Goal: Task Accomplishment & Management: Manage account settings

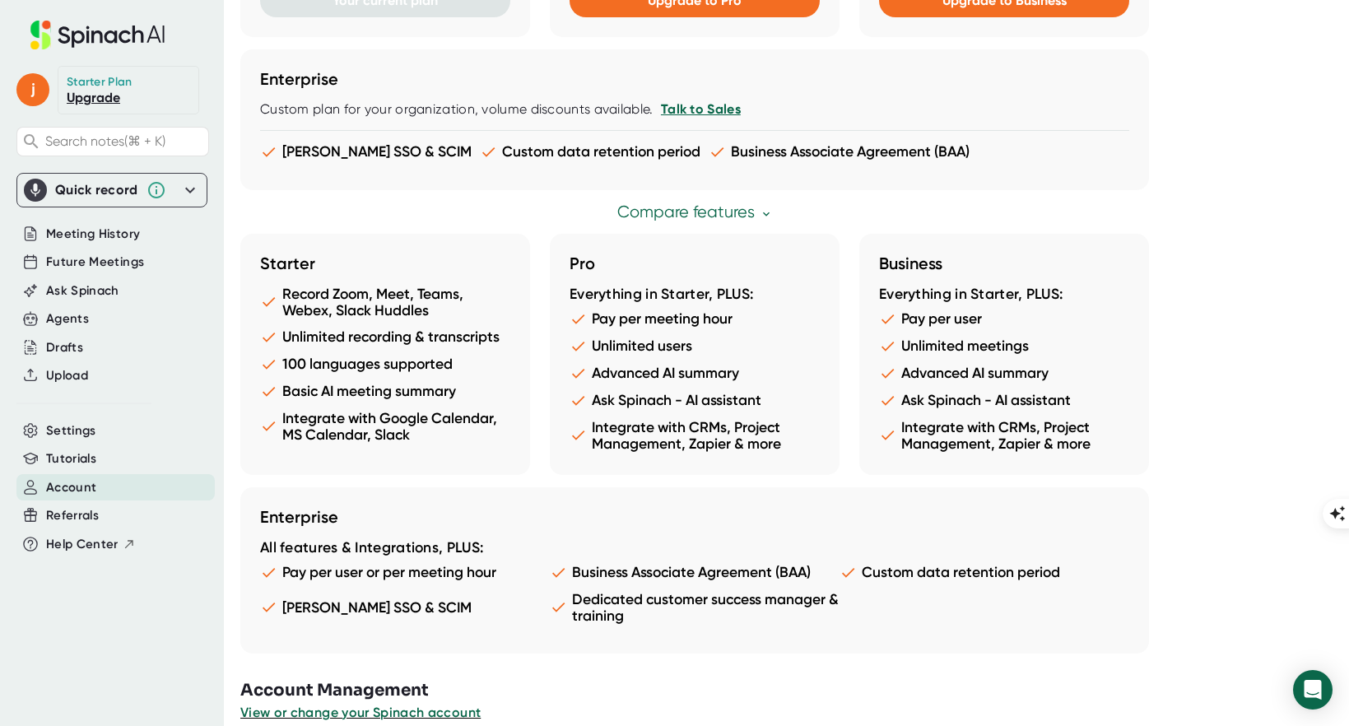
scroll to position [830, 0]
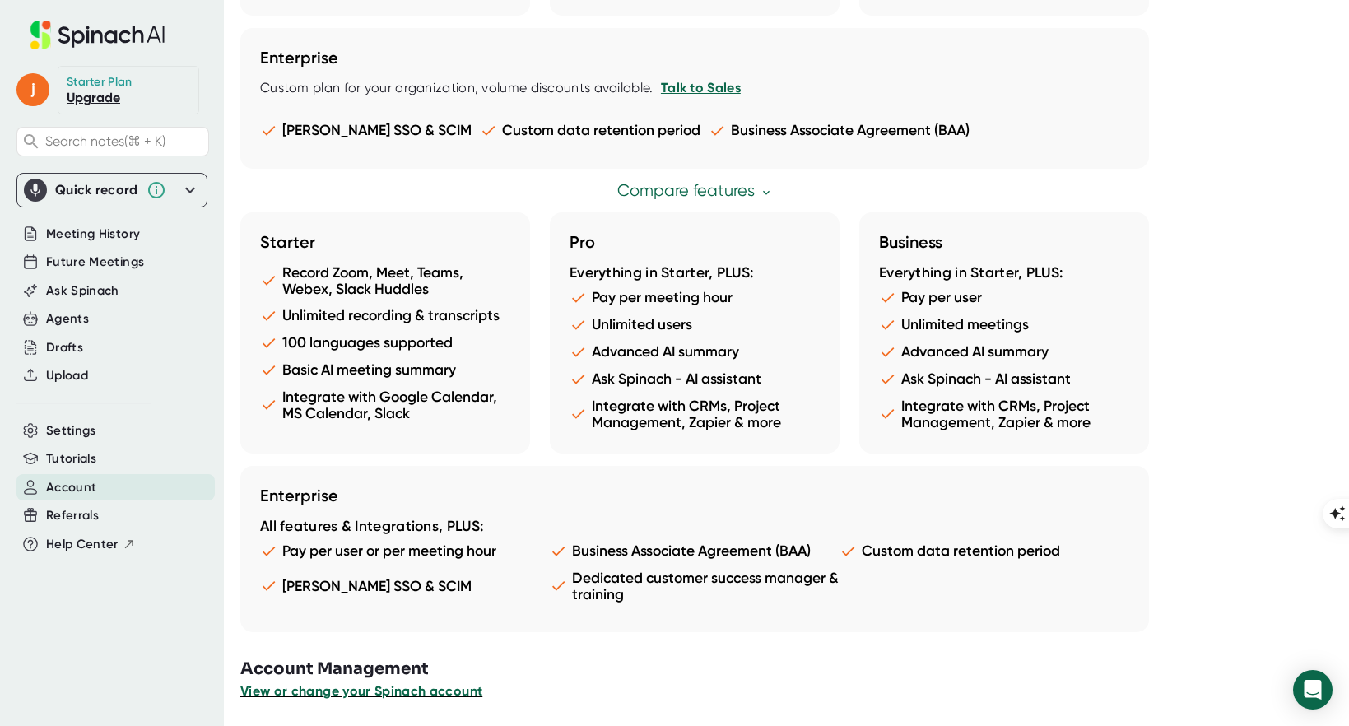
click at [435, 691] on span "View or change your Spinach account" at bounding box center [361, 691] width 242 height 16
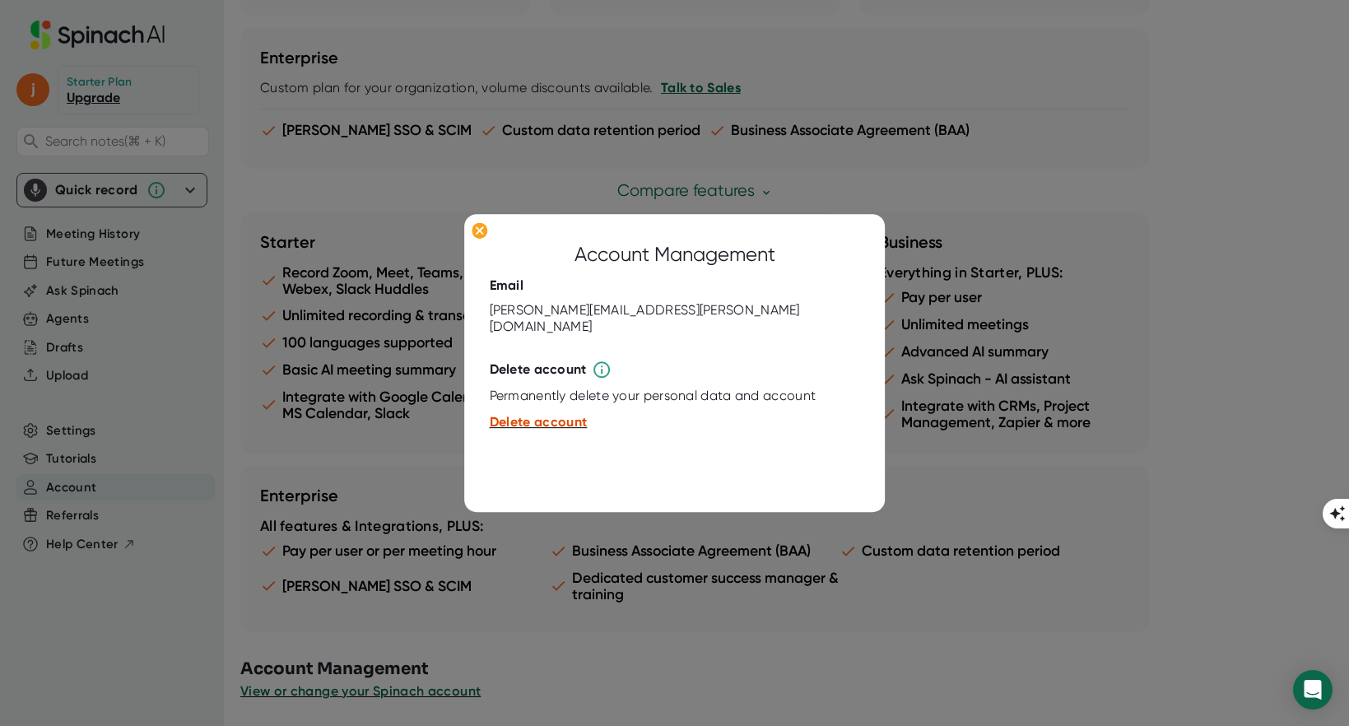
click at [564, 414] on span "Delete account" at bounding box center [539, 422] width 98 height 16
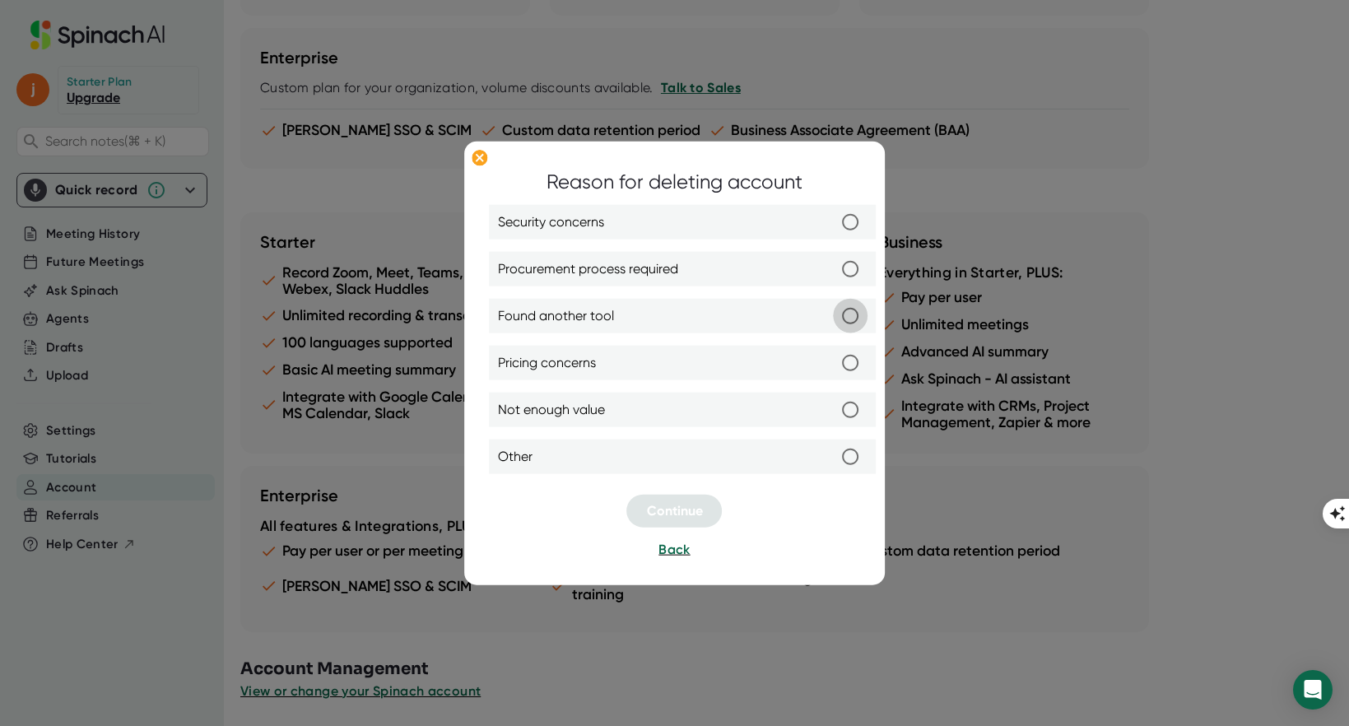
click at [852, 317] on input "Found another tool" at bounding box center [851, 316] width 35 height 35
radio input "true"
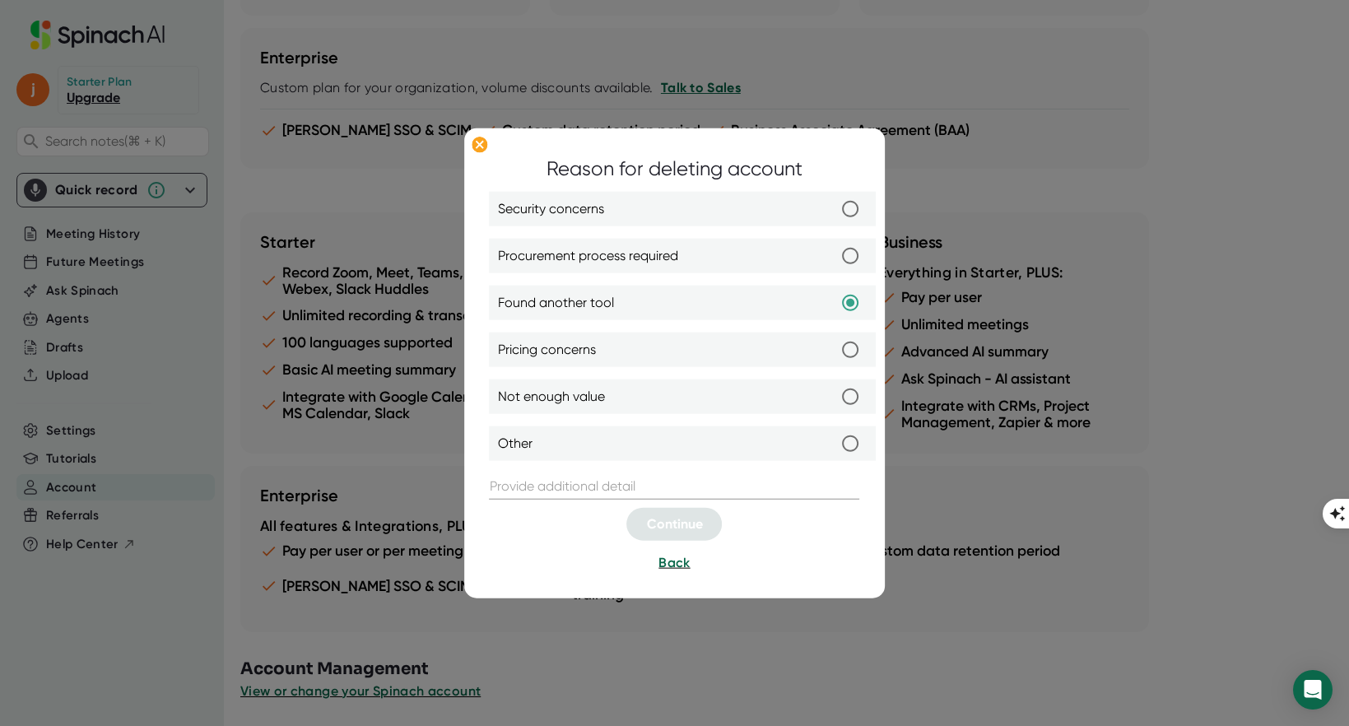
click at [697, 500] on div at bounding box center [675, 504] width 370 height 8
click at [703, 486] on input "text" at bounding box center [675, 486] width 370 height 26
type input "Otter"
click at [695, 524] on span "Continue" at bounding box center [675, 524] width 56 height 16
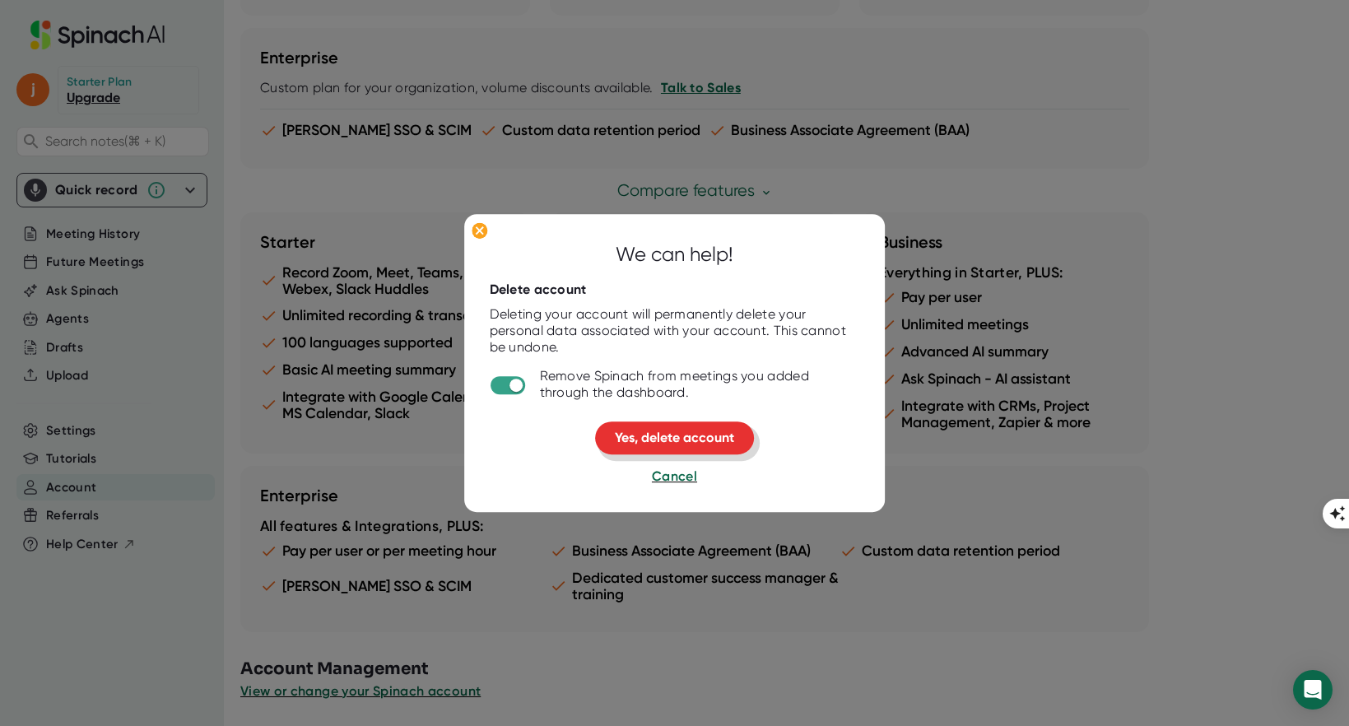
click at [691, 435] on span "Yes, delete account" at bounding box center [674, 438] width 119 height 16
